Goal: Transaction & Acquisition: Purchase product/service

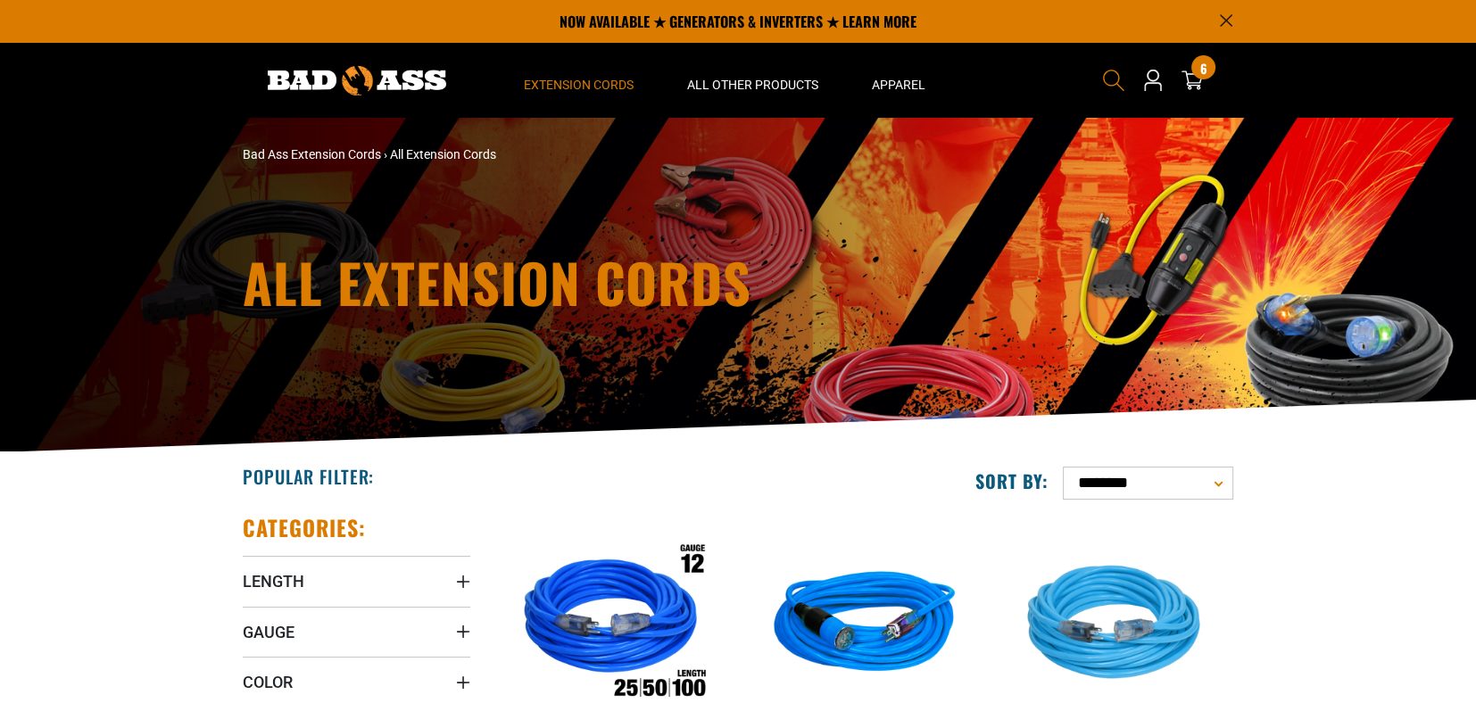
click at [1104, 79] on use "Search" at bounding box center [1113, 80] width 21 height 21
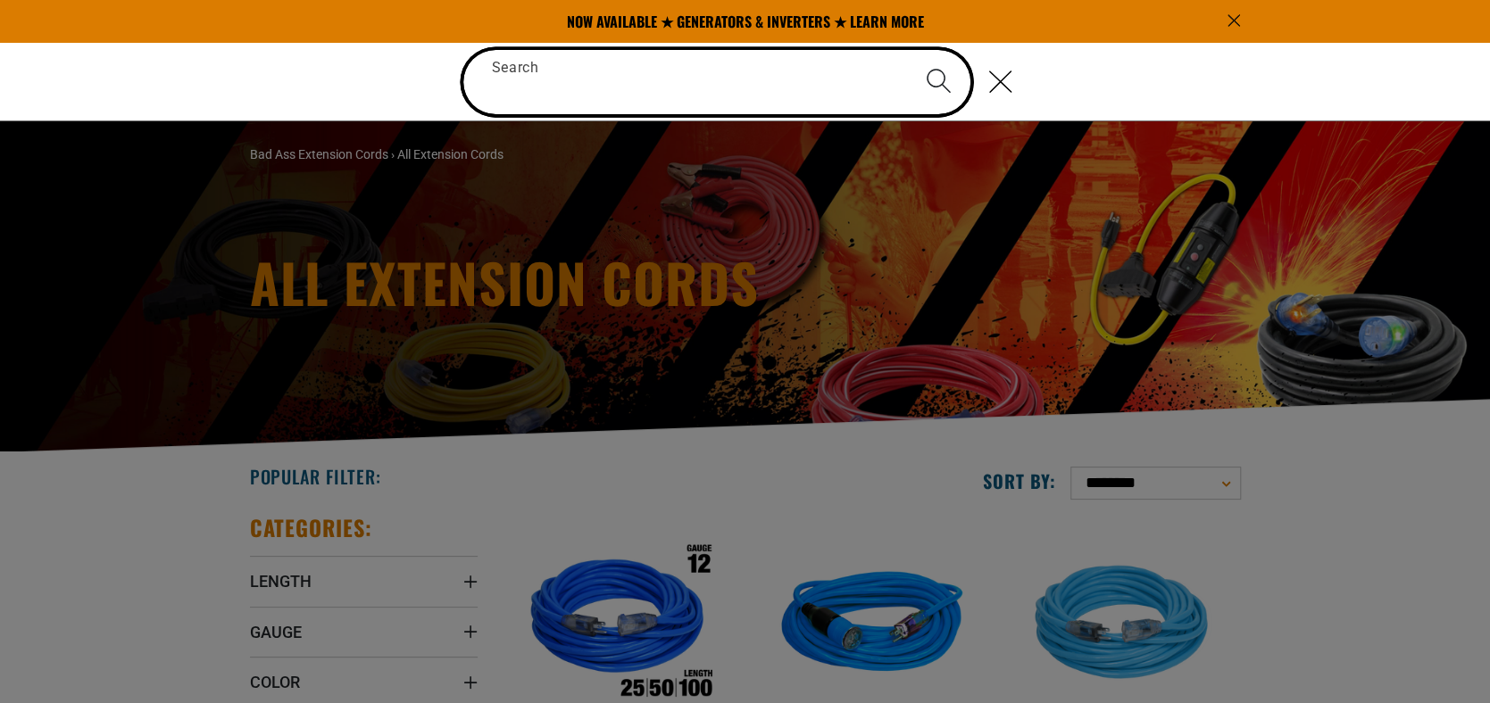
click at [817, 80] on input "Search" at bounding box center [716, 82] width 507 height 64
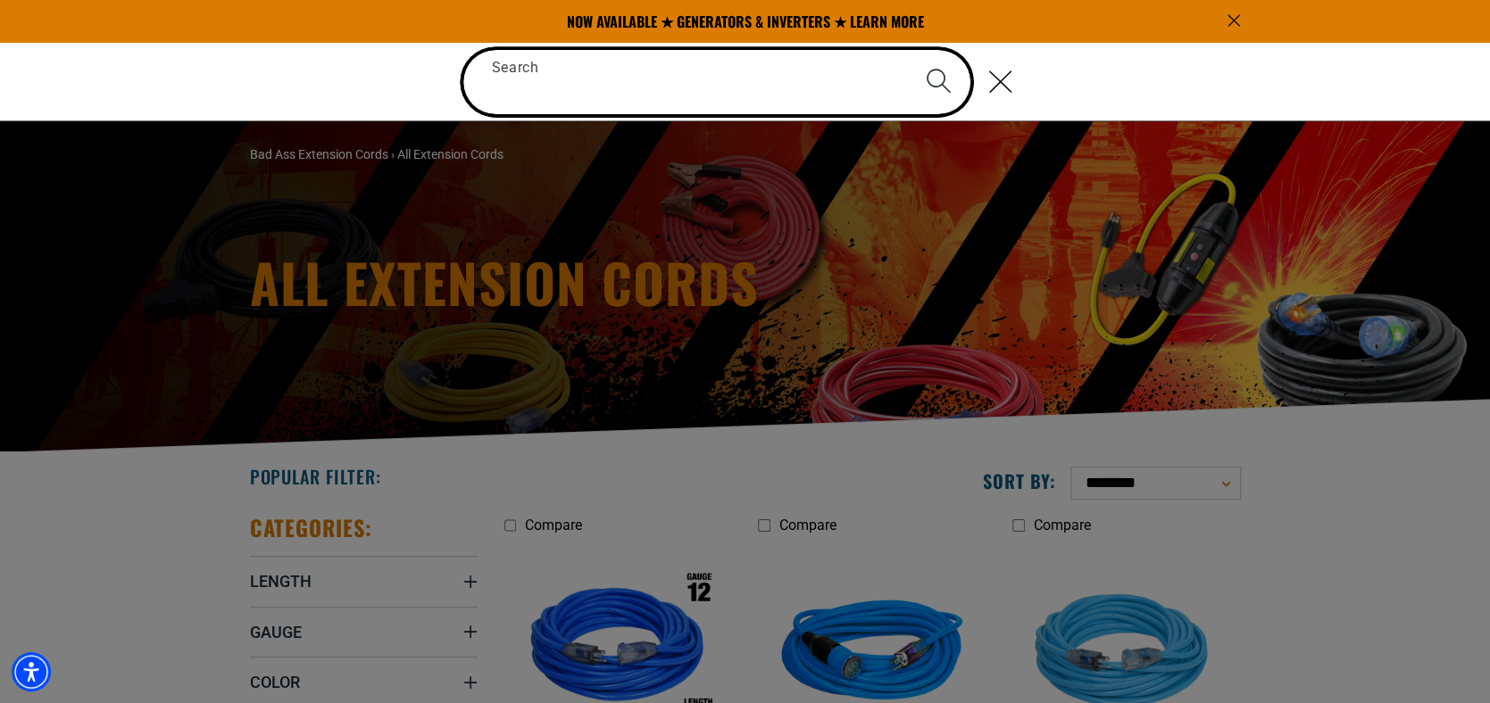
type input "*"
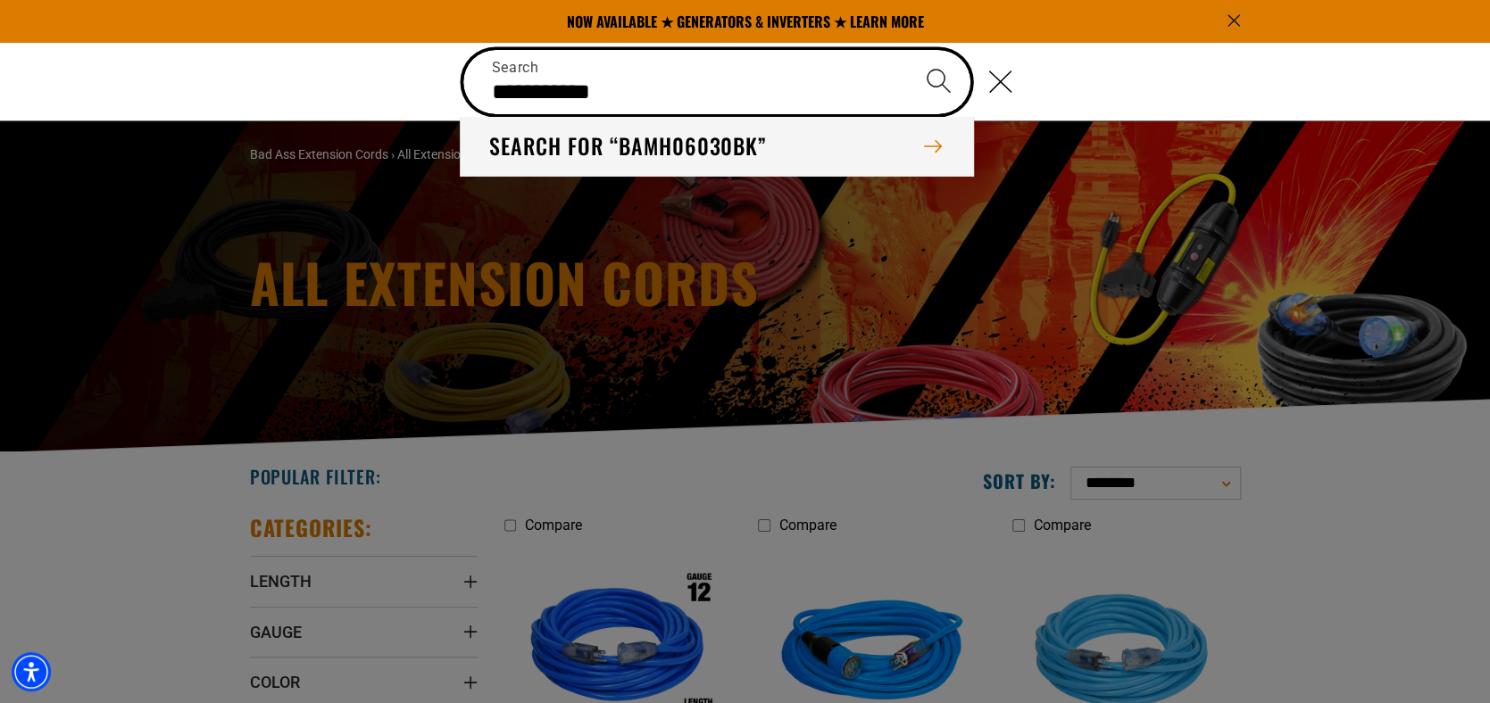
type input "**********"
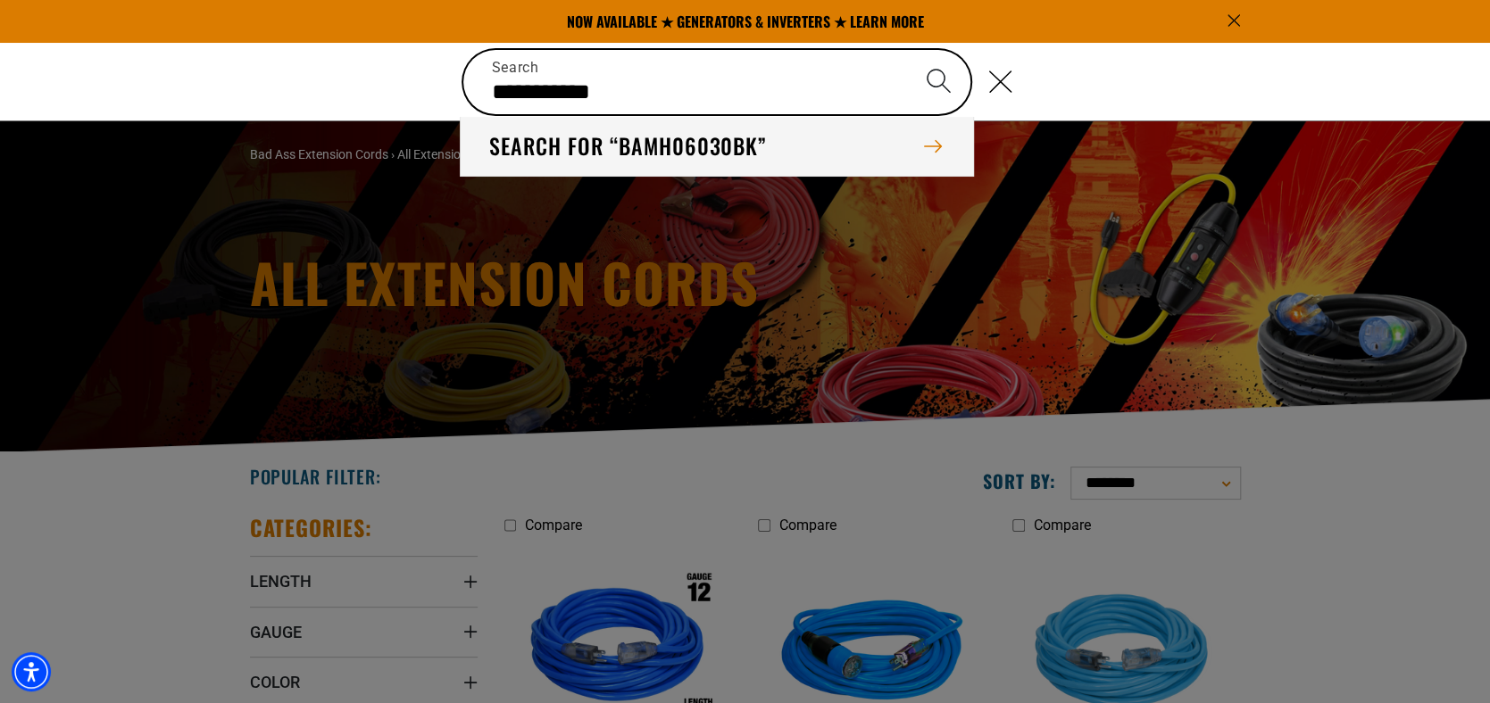
click at [732, 145] on button "Search for “bamh06030bk”" at bounding box center [716, 146] width 511 height 59
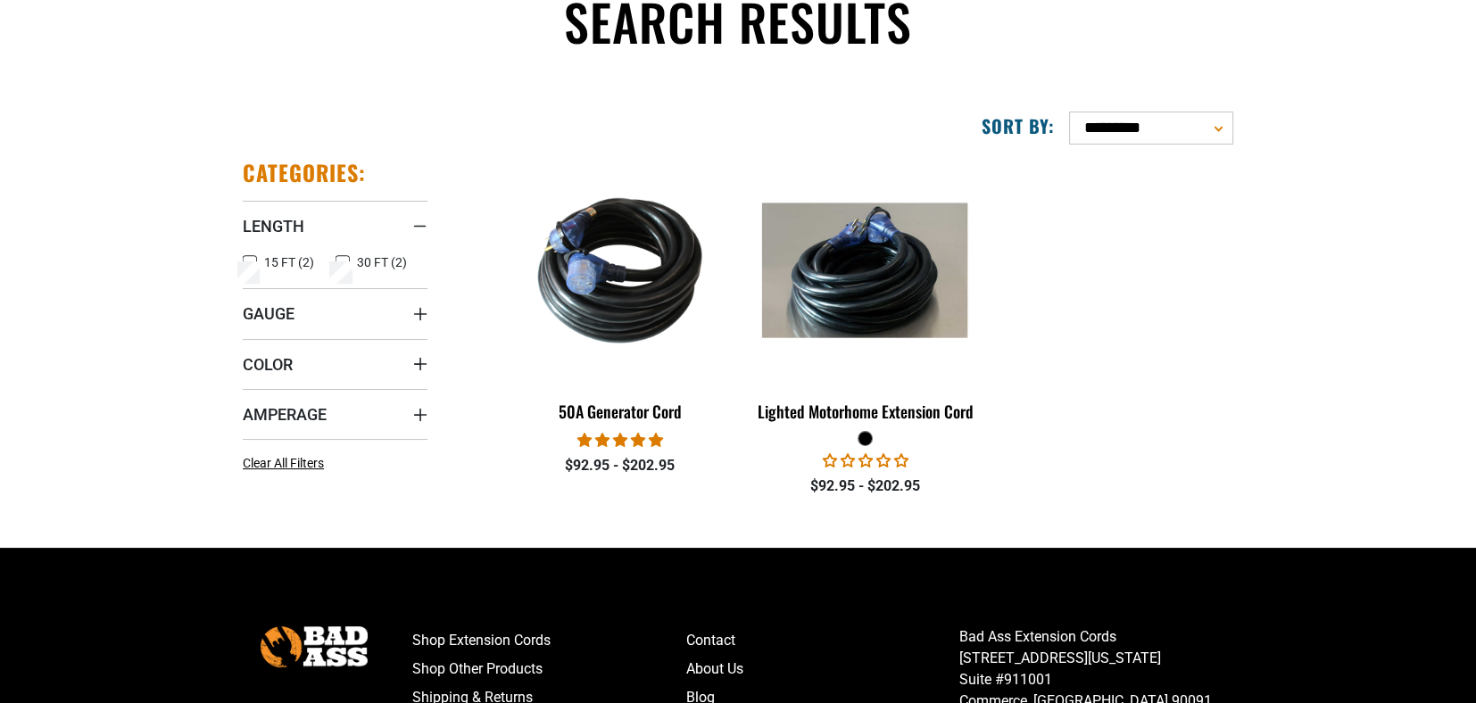
scroll to position [178, 0]
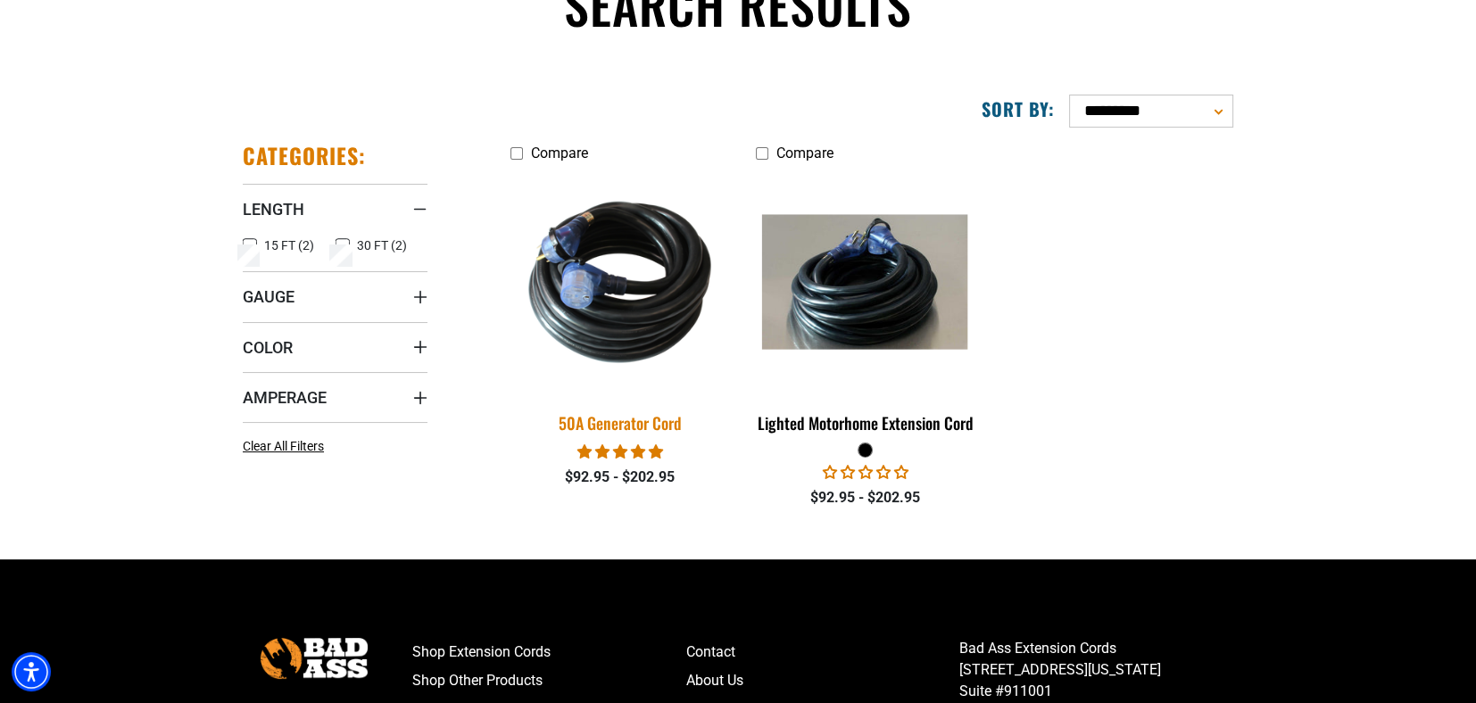
click at [663, 279] on img at bounding box center [620, 282] width 250 height 228
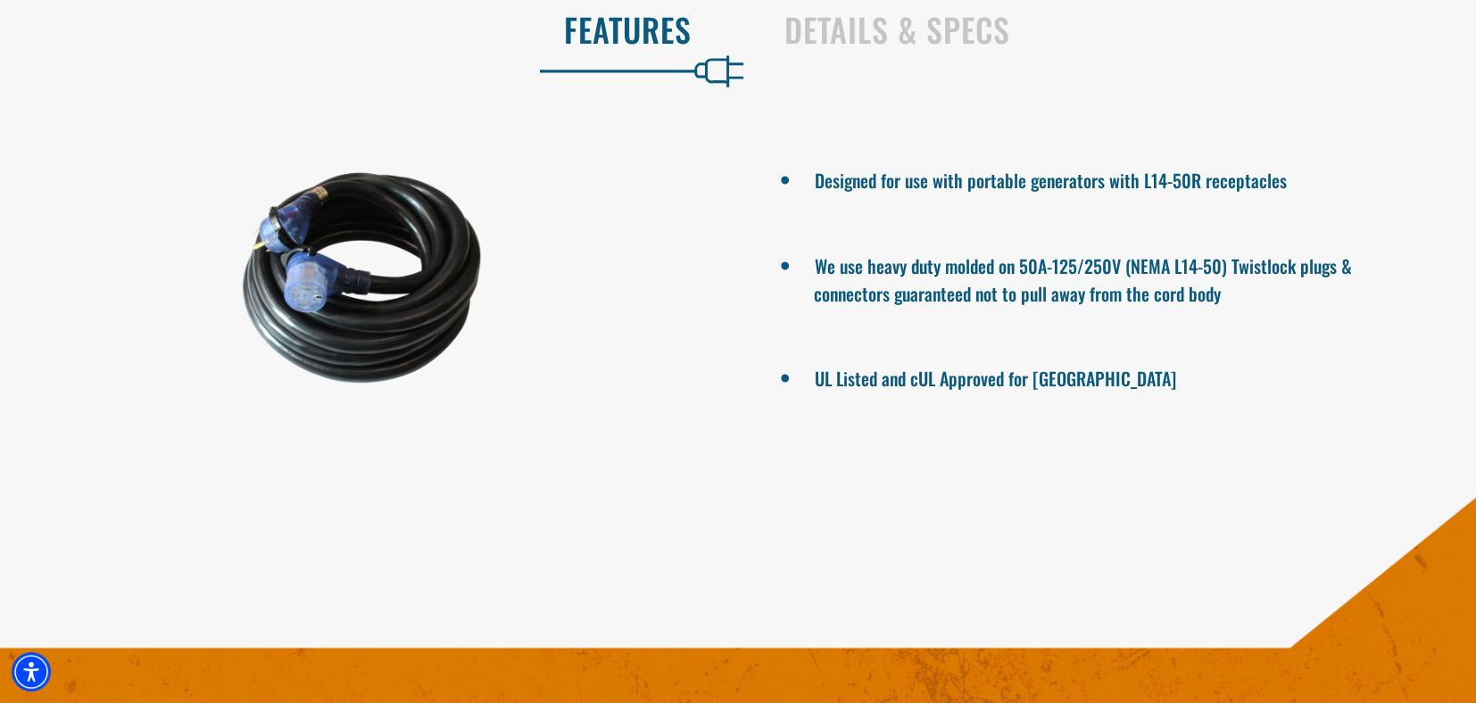
scroll to position [1249, 0]
